Goal: Navigation & Orientation: Go to known website

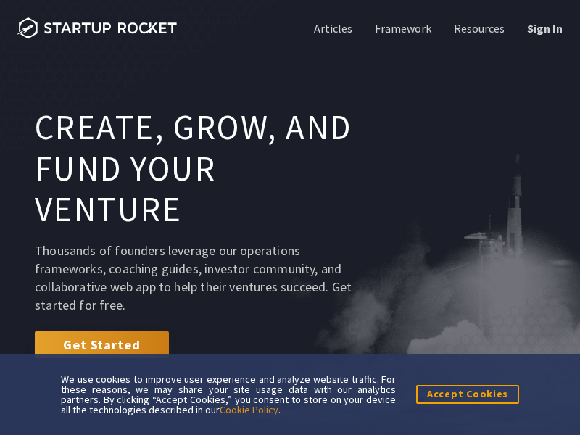
click at [543, 28] on link "Sign In" at bounding box center [543, 28] width 38 height 16
